Goal: Contribute content

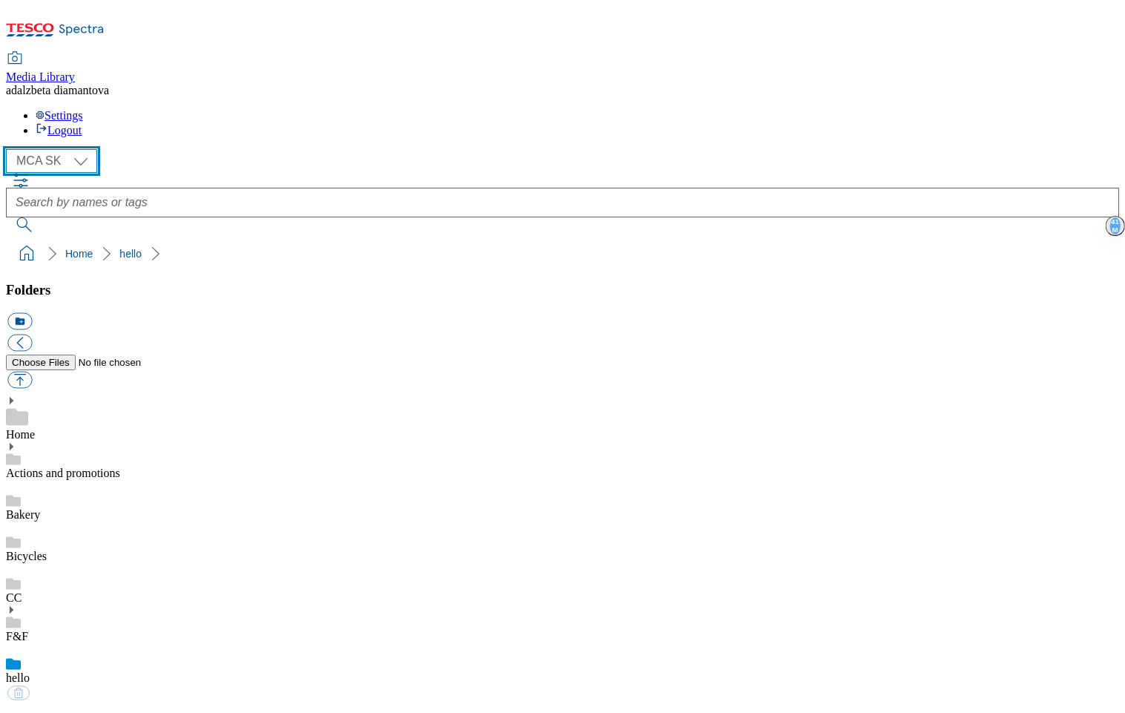
click at [90, 149] on select "MCA CZ MCA HU MCA SK" at bounding box center [51, 161] width 91 height 24
select select "flare-mca-cz"
click at [10, 149] on select "MCA CZ MCA HU MCA SK" at bounding box center [51, 161] width 91 height 24
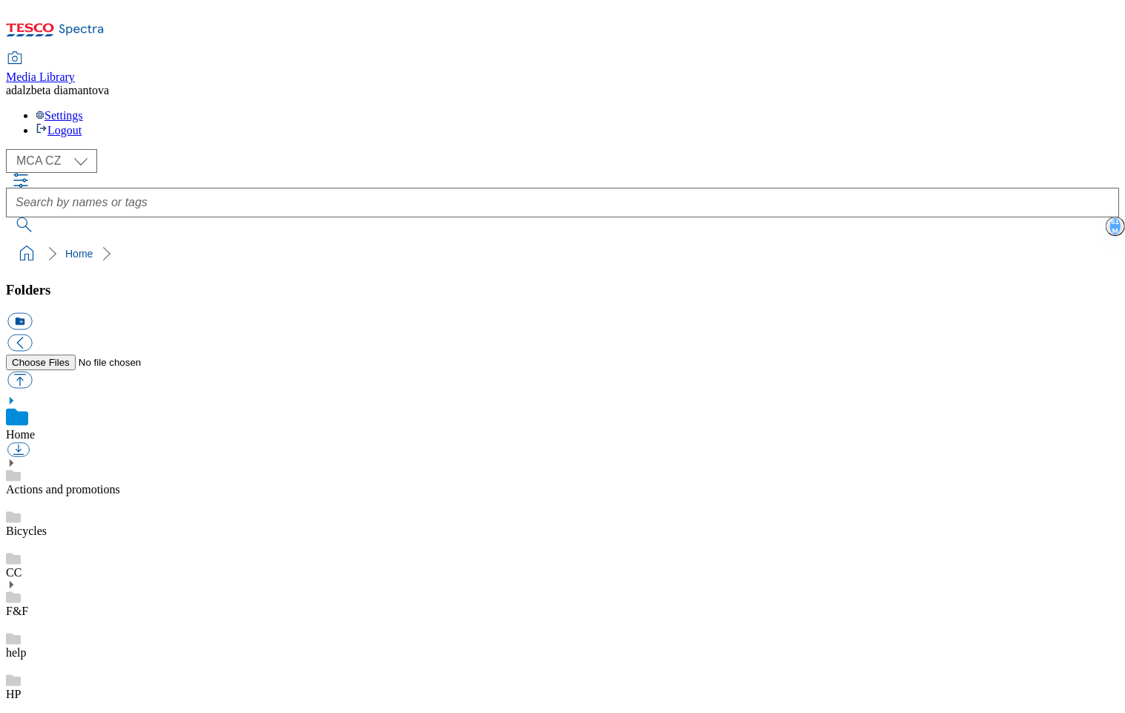
click at [89, 483] on link "Actions and promotions" at bounding box center [63, 489] width 114 height 13
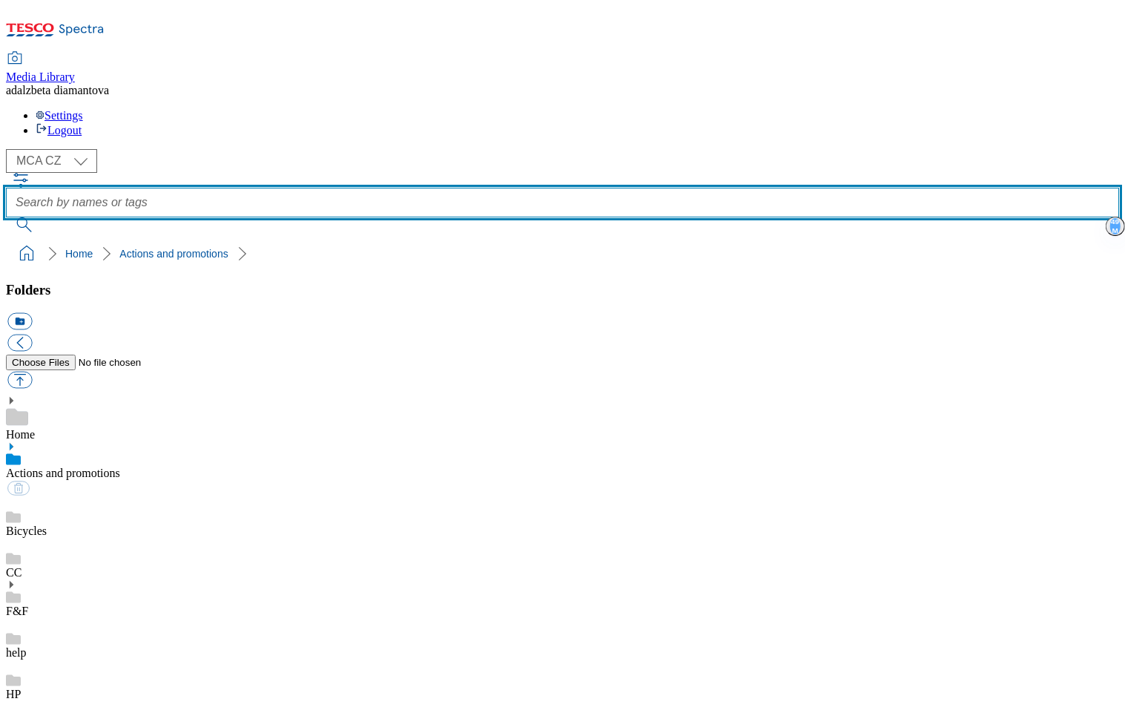
click at [560, 188] on input "text" at bounding box center [562, 203] width 1113 height 30
type input "CC"
click at [6, 217] on button "submit" at bounding box center [25, 224] width 39 height 15
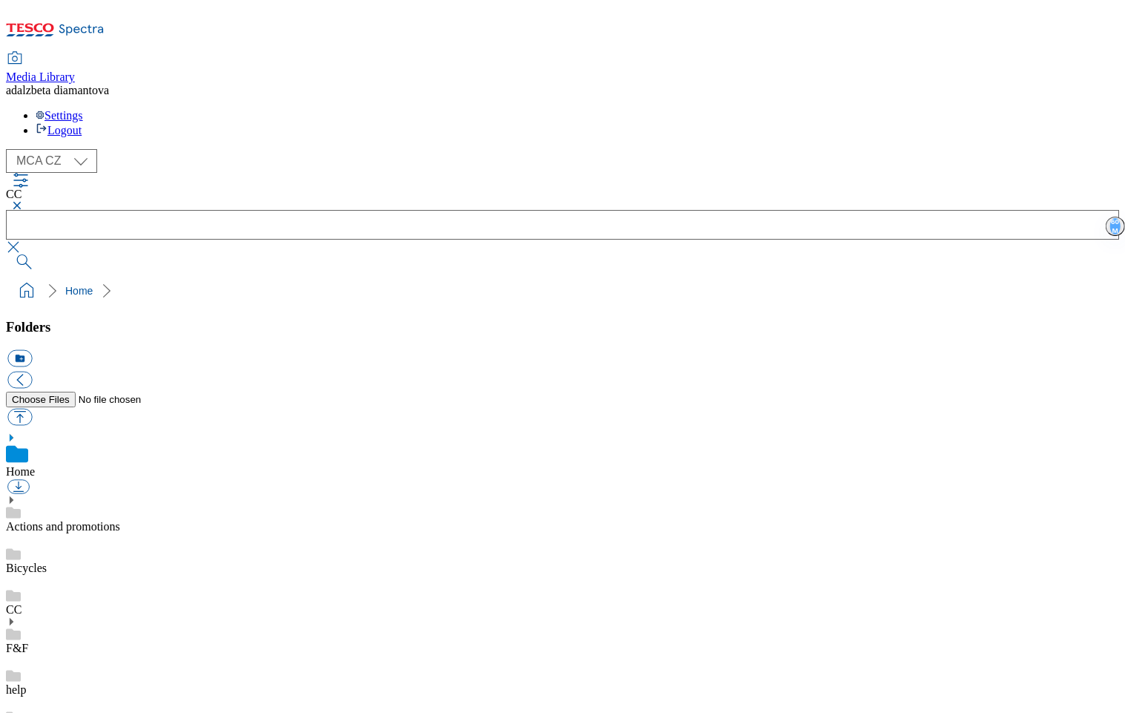
click at [102, 520] on link "Actions and promotions" at bounding box center [63, 526] width 114 height 13
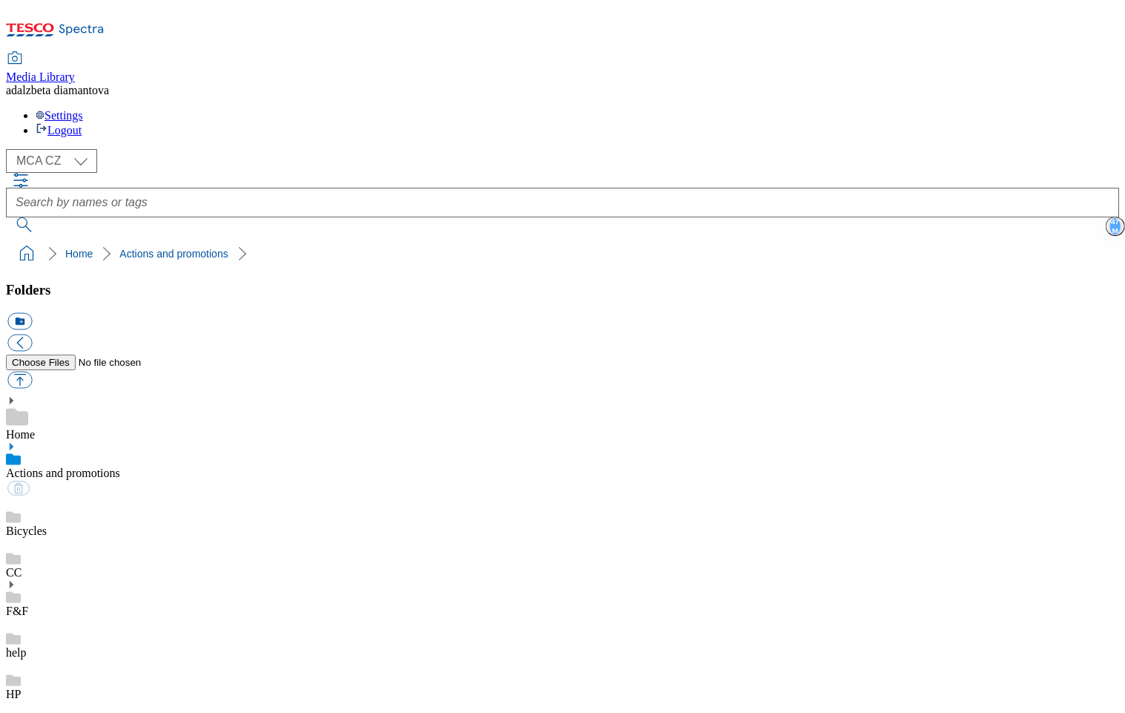
scroll to position [1271, 0]
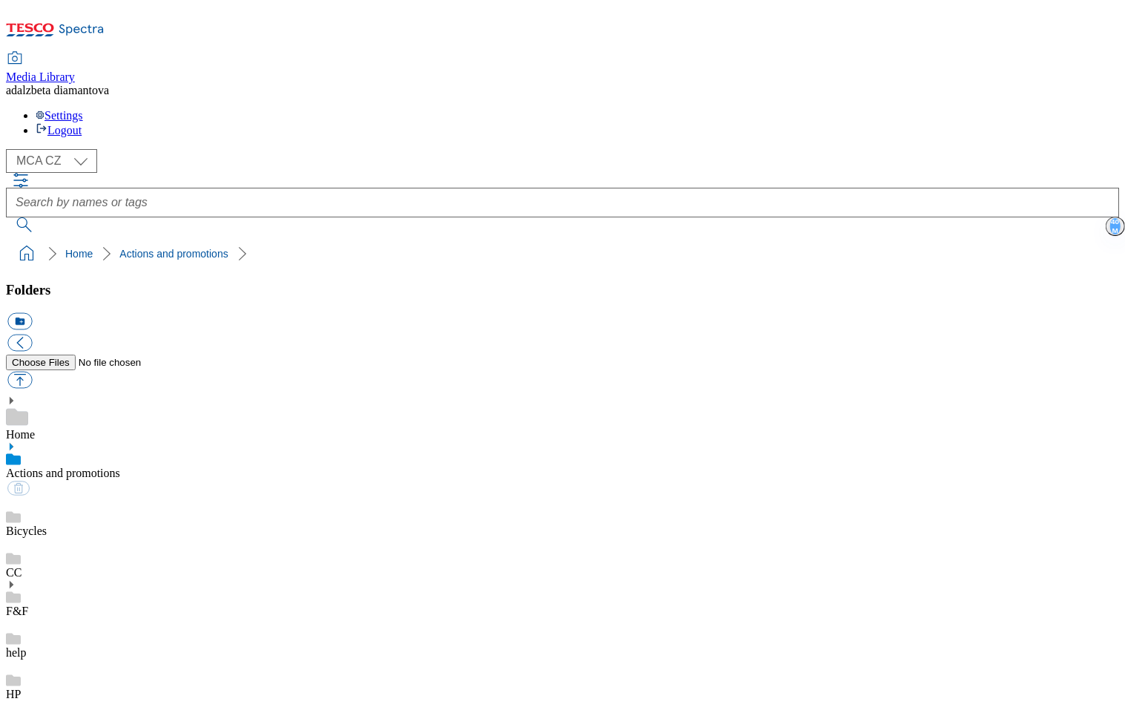
click at [76, 467] on link "Actions and promotions" at bounding box center [63, 473] width 114 height 13
click at [32, 372] on button "button" at bounding box center [19, 380] width 24 height 17
type input "C:\fakepath\cz-wk30-dancing-[DEMOGRAPHIC_DATA]-10per.png"
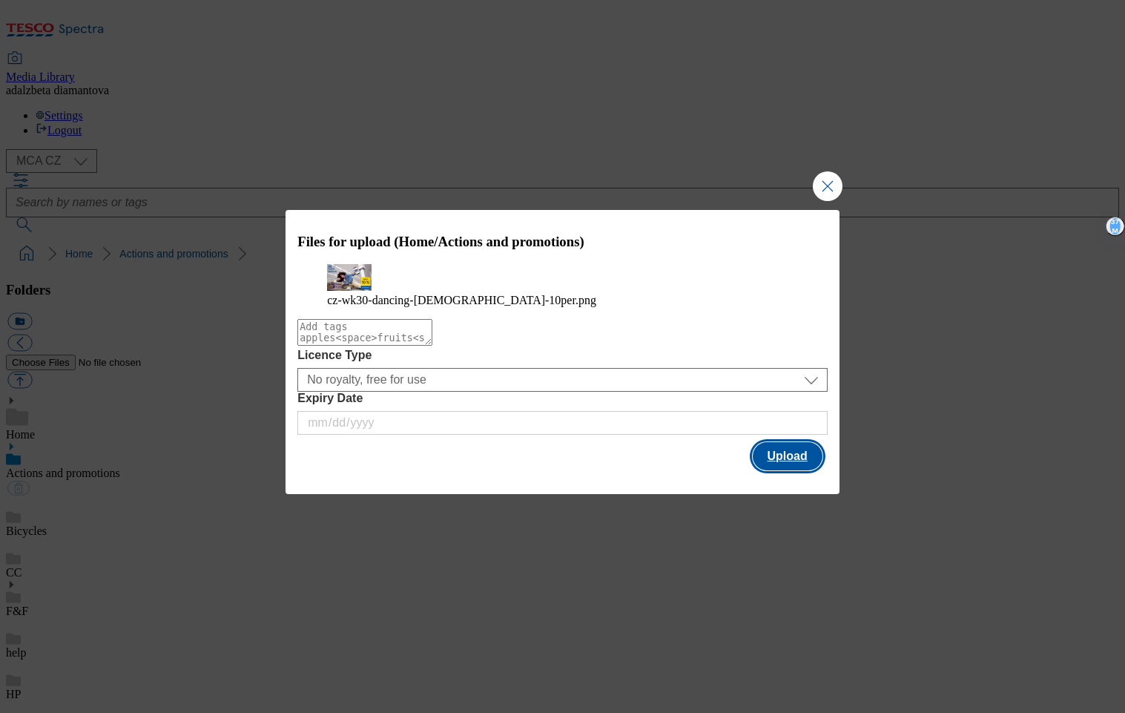
click at [809, 470] on button "Upload" at bounding box center [788, 456] width 70 height 28
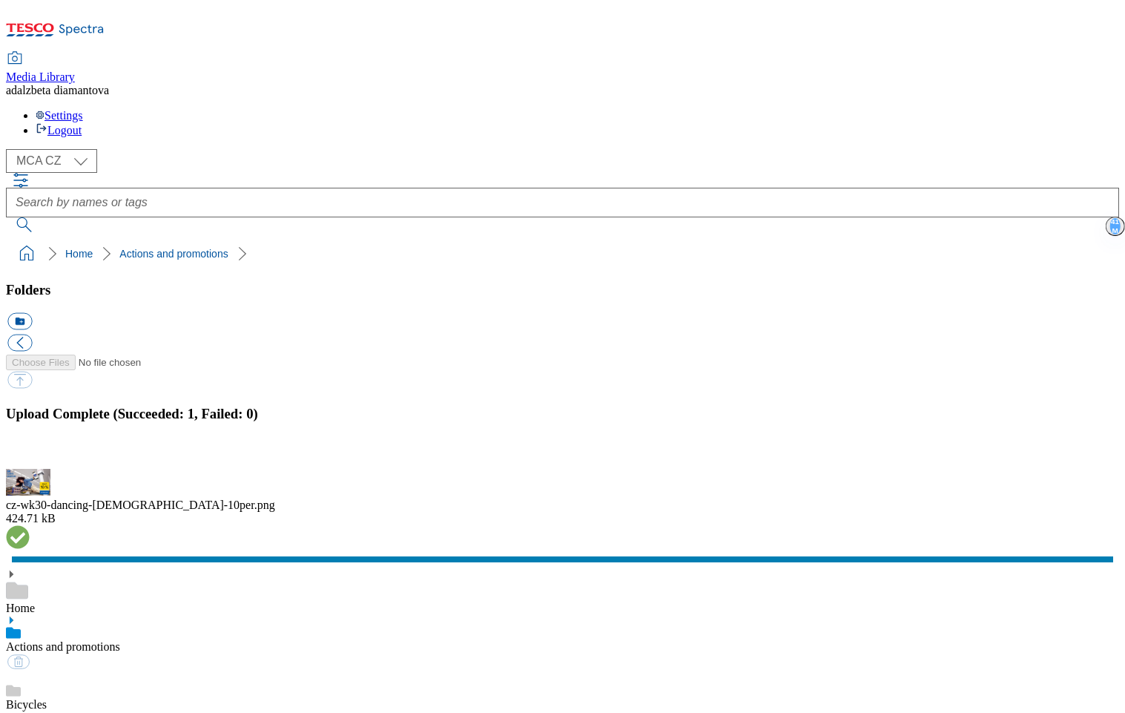
click at [30, 453] on button "button" at bounding box center [18, 460] width 22 height 14
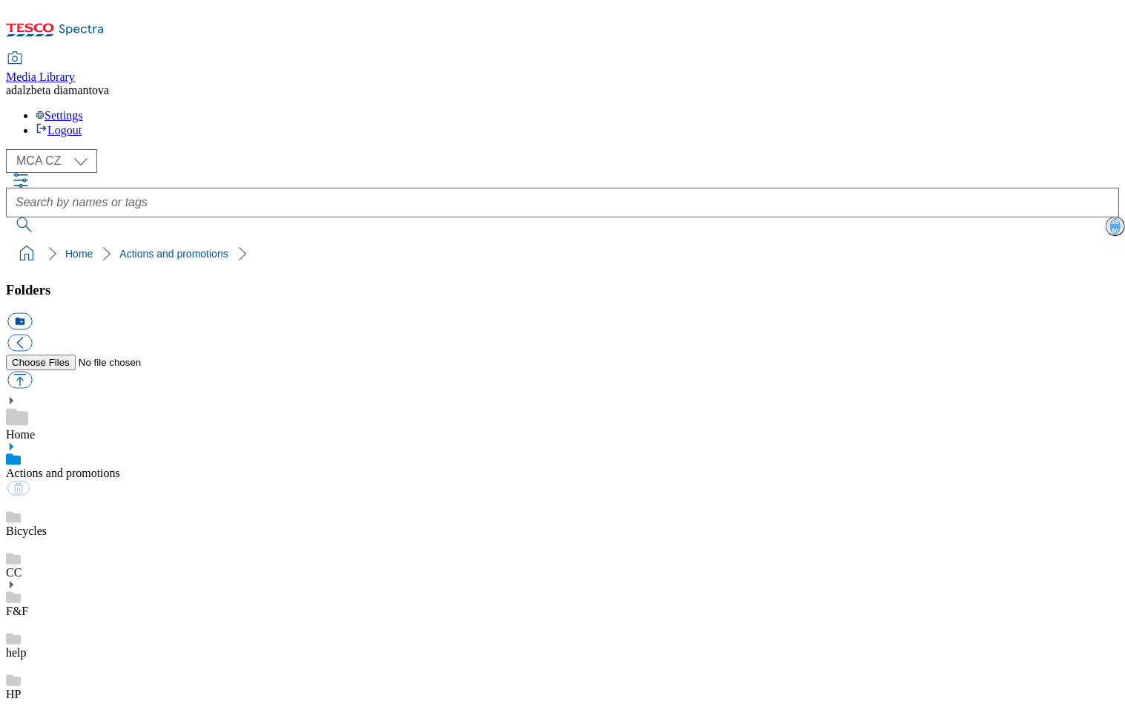
click at [47, 524] on link "Bicycles" at bounding box center [26, 530] width 41 height 13
click at [103, 467] on link "Actions and promotions" at bounding box center [63, 473] width 114 height 13
